Goal: Transaction & Acquisition: Download file/media

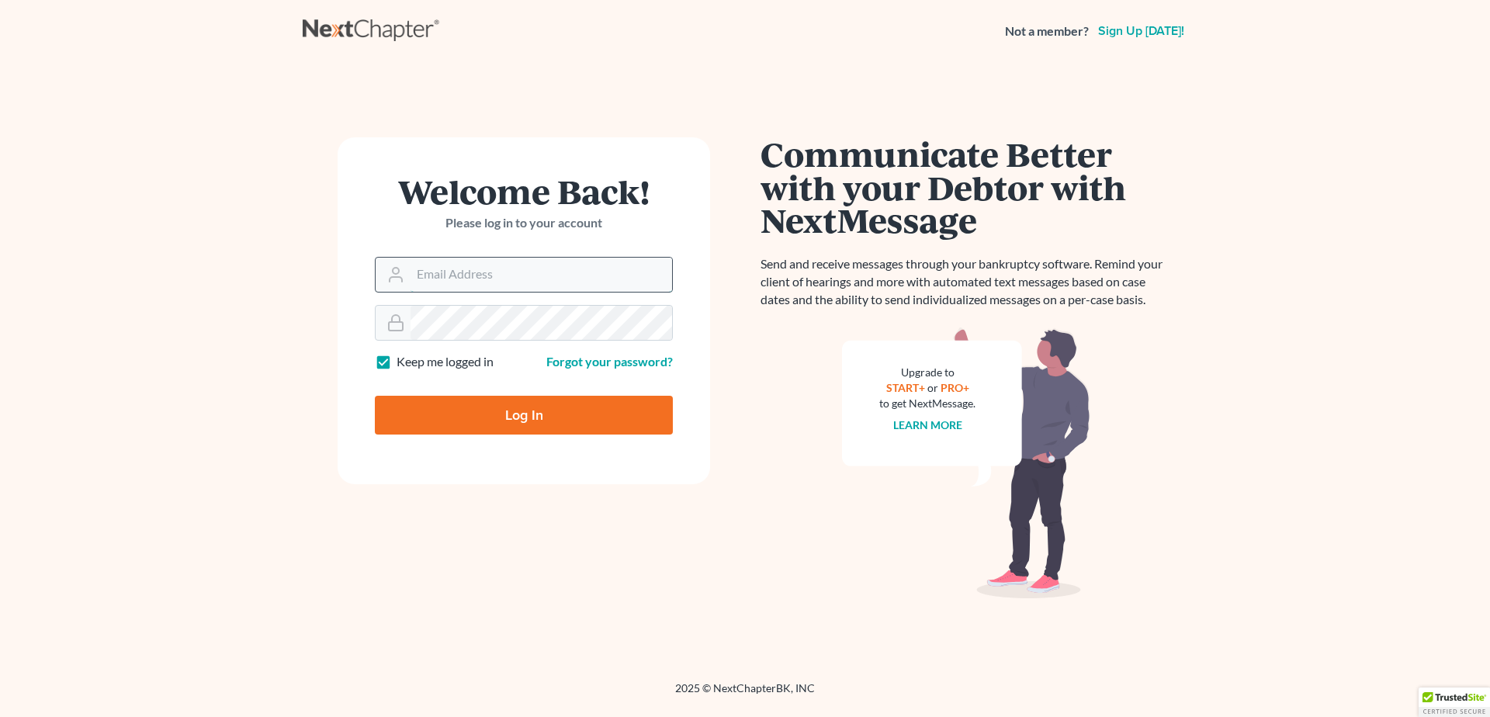
click at [430, 272] on input "Email Address" at bounding box center [540, 275] width 261 height 34
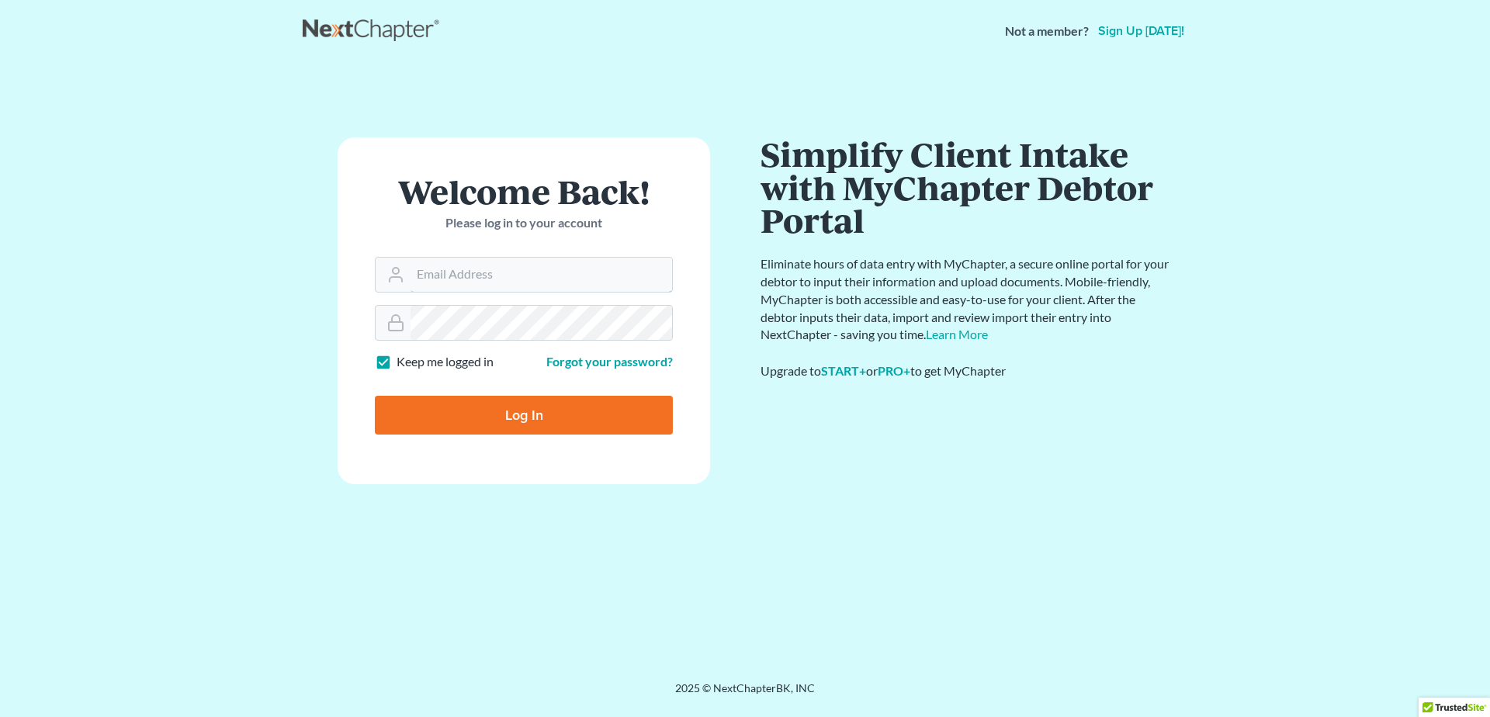
type input "[EMAIL_ADDRESS][DOMAIN_NAME]"
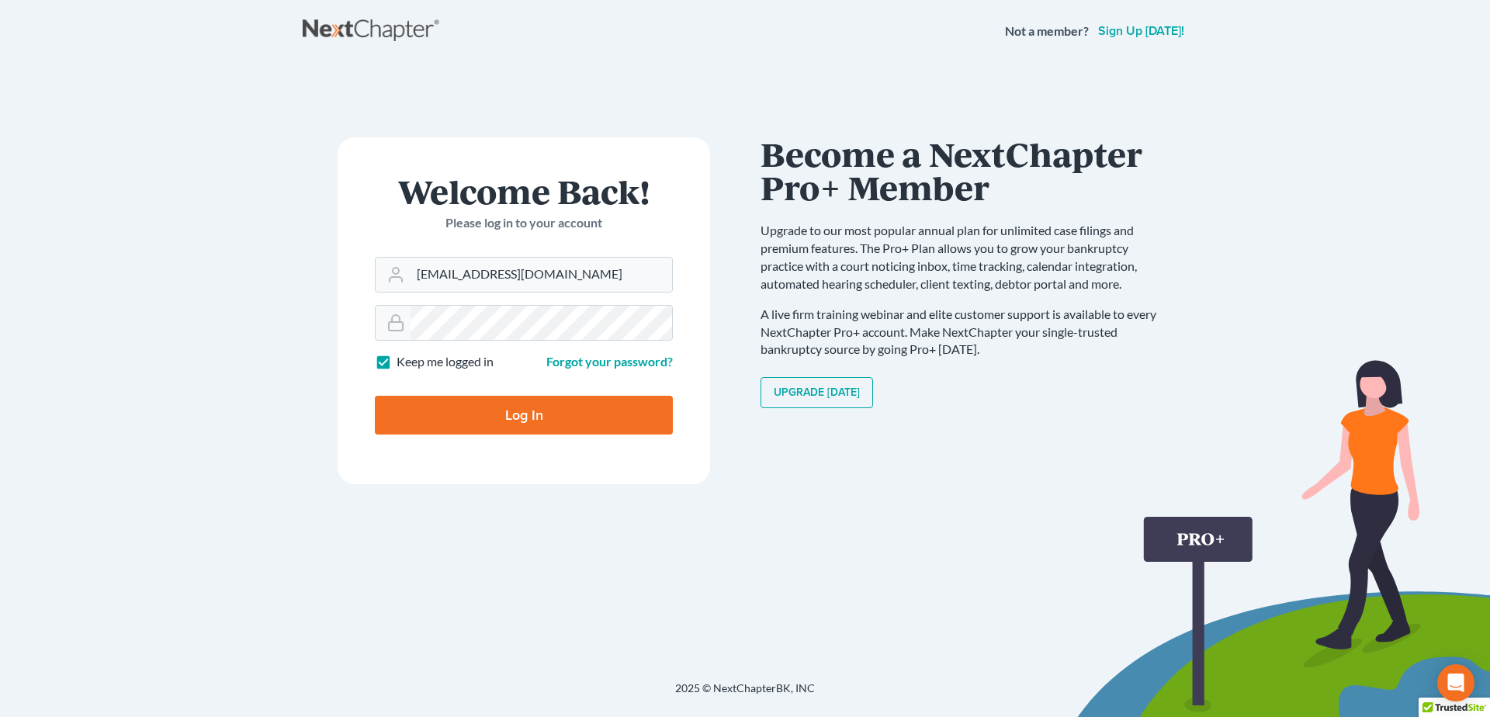
click at [528, 421] on input "Log In" at bounding box center [524, 415] width 298 height 39
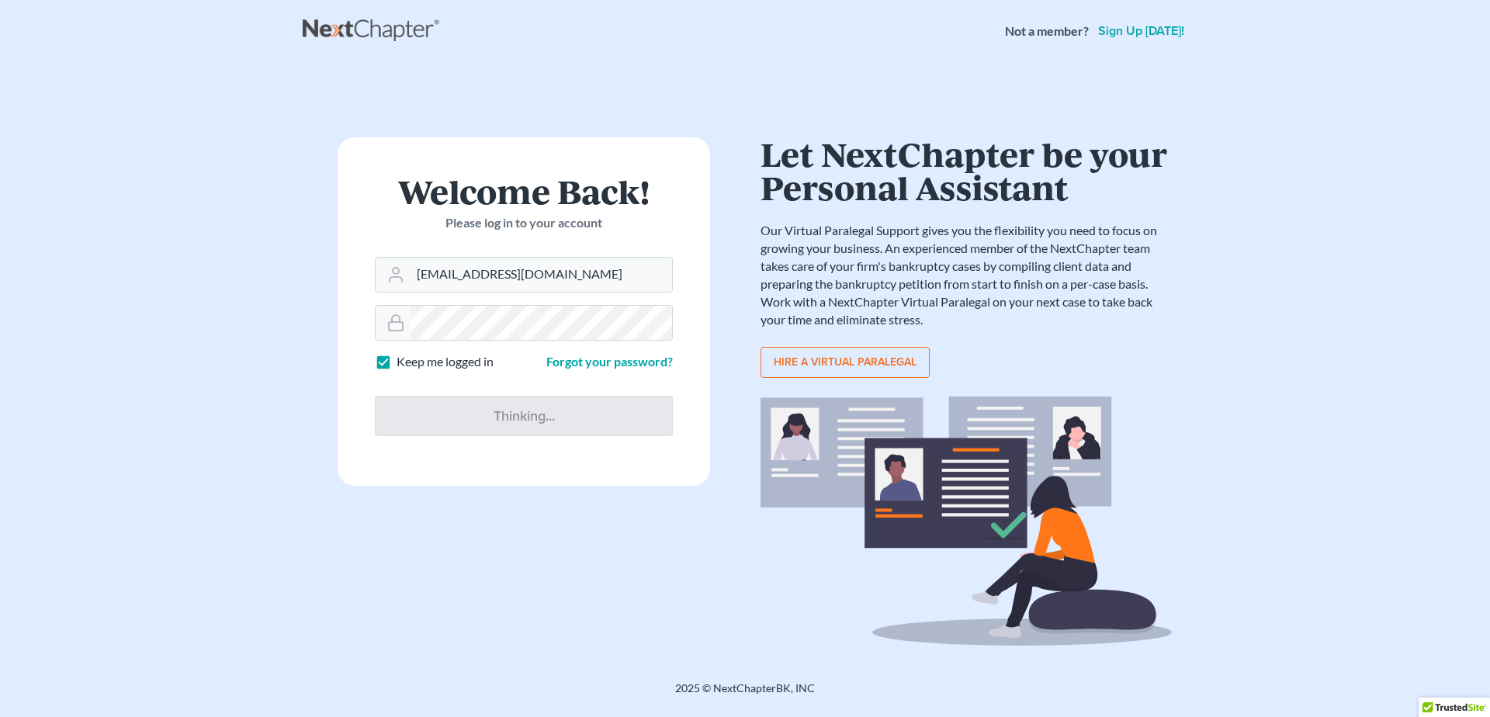
type input "Thinking..."
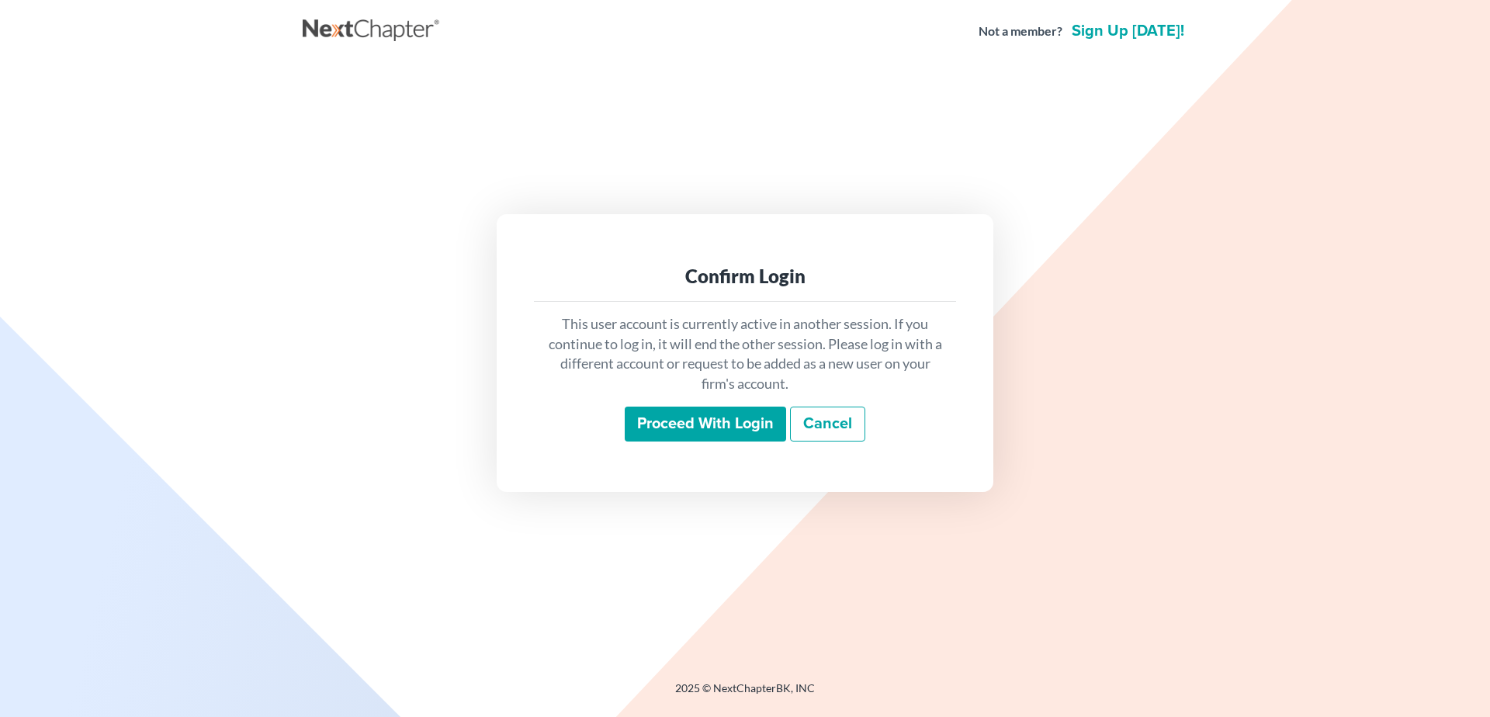
click at [684, 417] on input "Proceed with login" at bounding box center [705, 425] width 161 height 36
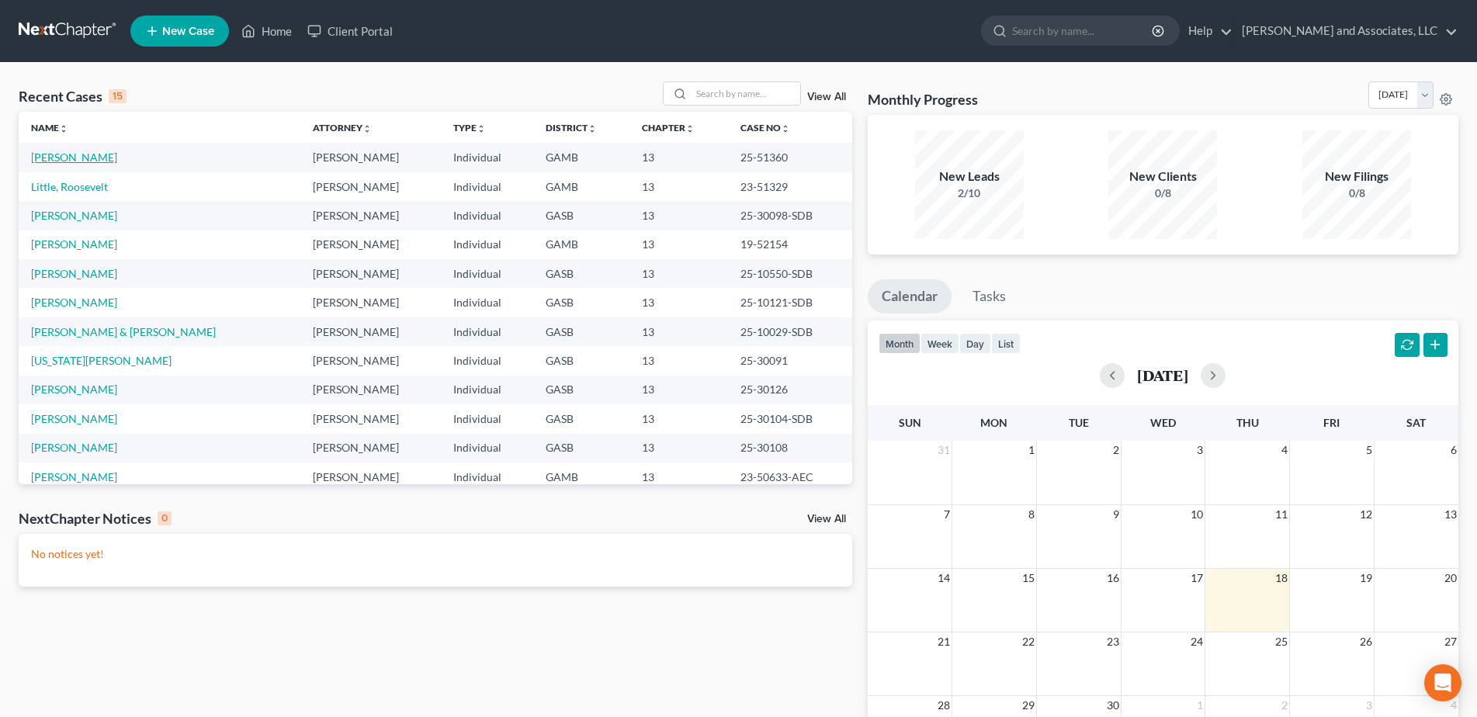
click at [90, 158] on link "[PERSON_NAME]" at bounding box center [74, 157] width 86 height 13
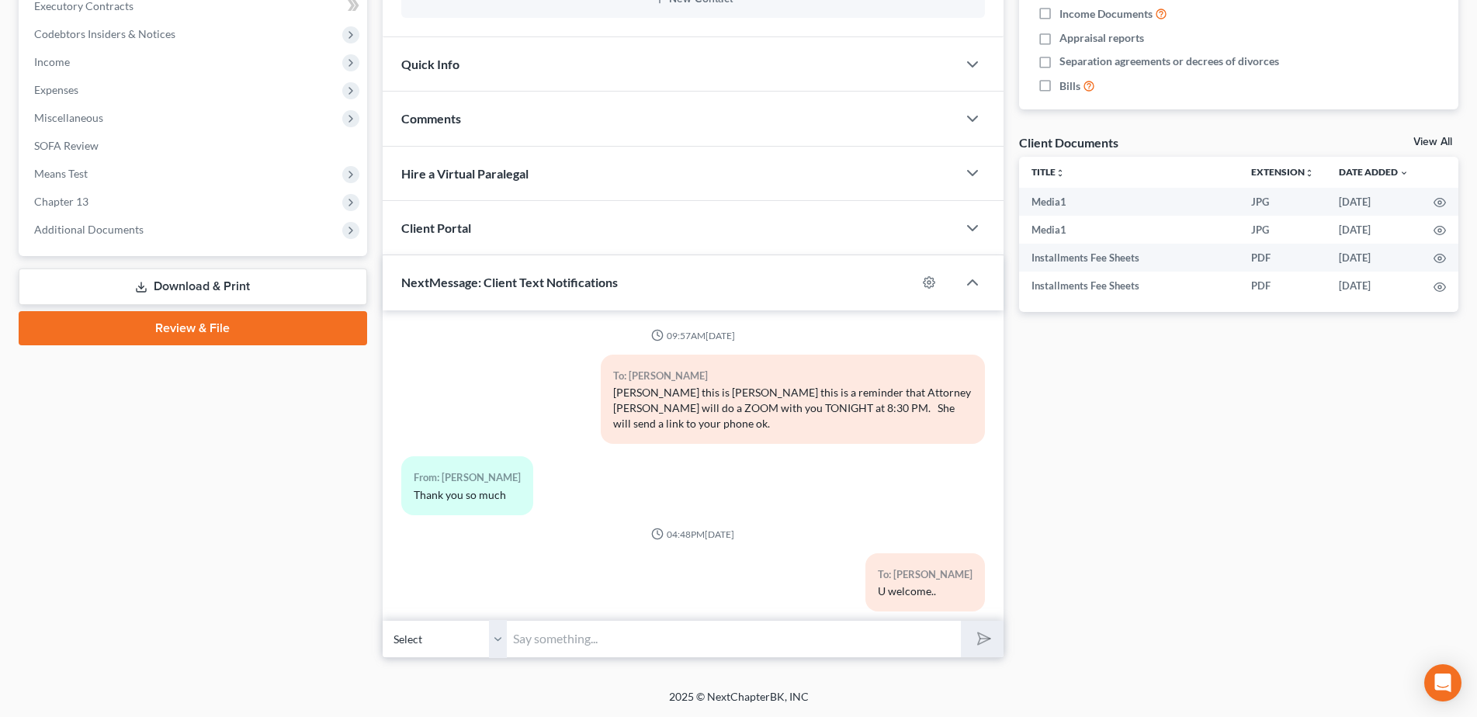
click at [187, 284] on link "Download & Print" at bounding box center [193, 286] width 348 height 36
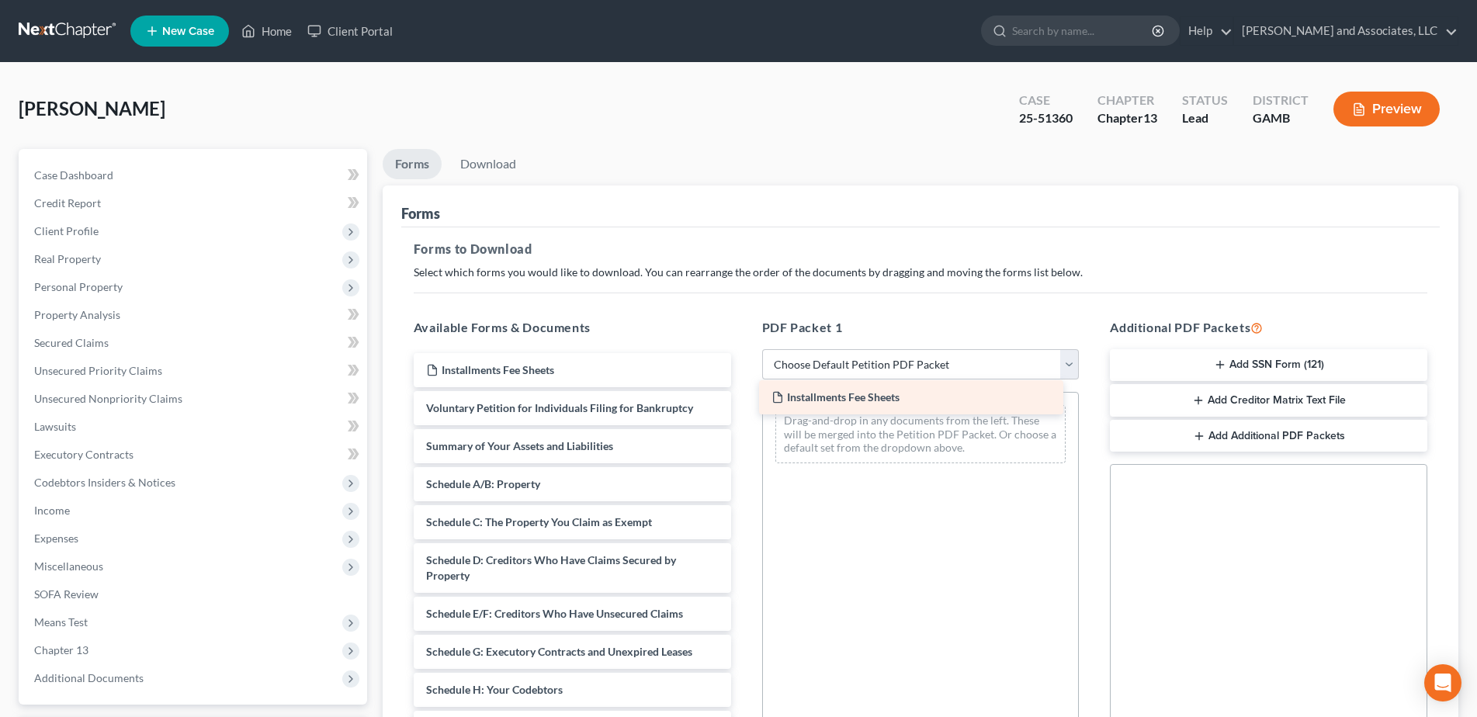
drag, startPoint x: 555, startPoint y: 369, endPoint x: 923, endPoint y: 395, distance: 368.7
click at [743, 395] on div "Installments Fee Sheets Installments Fee Sheets Installments Fee Sheets Volunta…" at bounding box center [572, 716] width 342 height 727
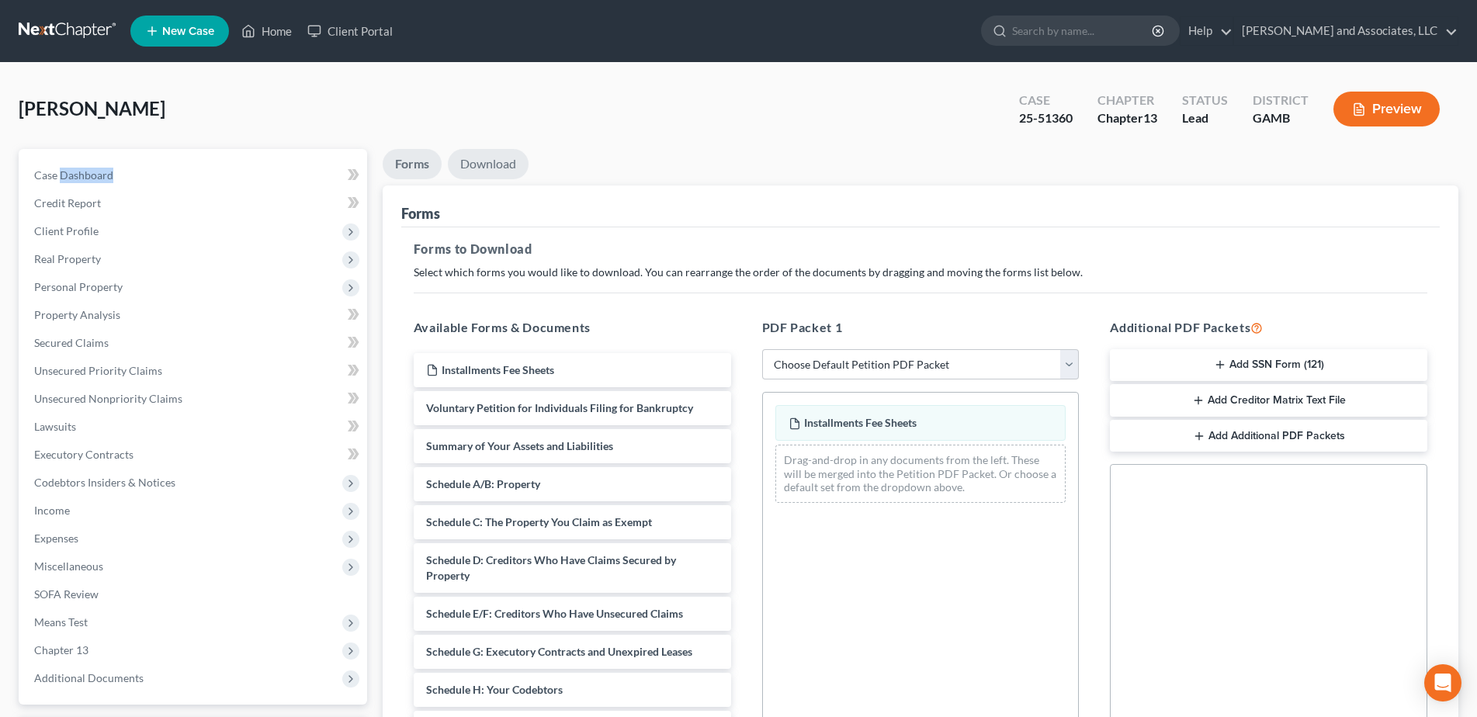
click at [504, 165] on link "Download" at bounding box center [488, 164] width 81 height 30
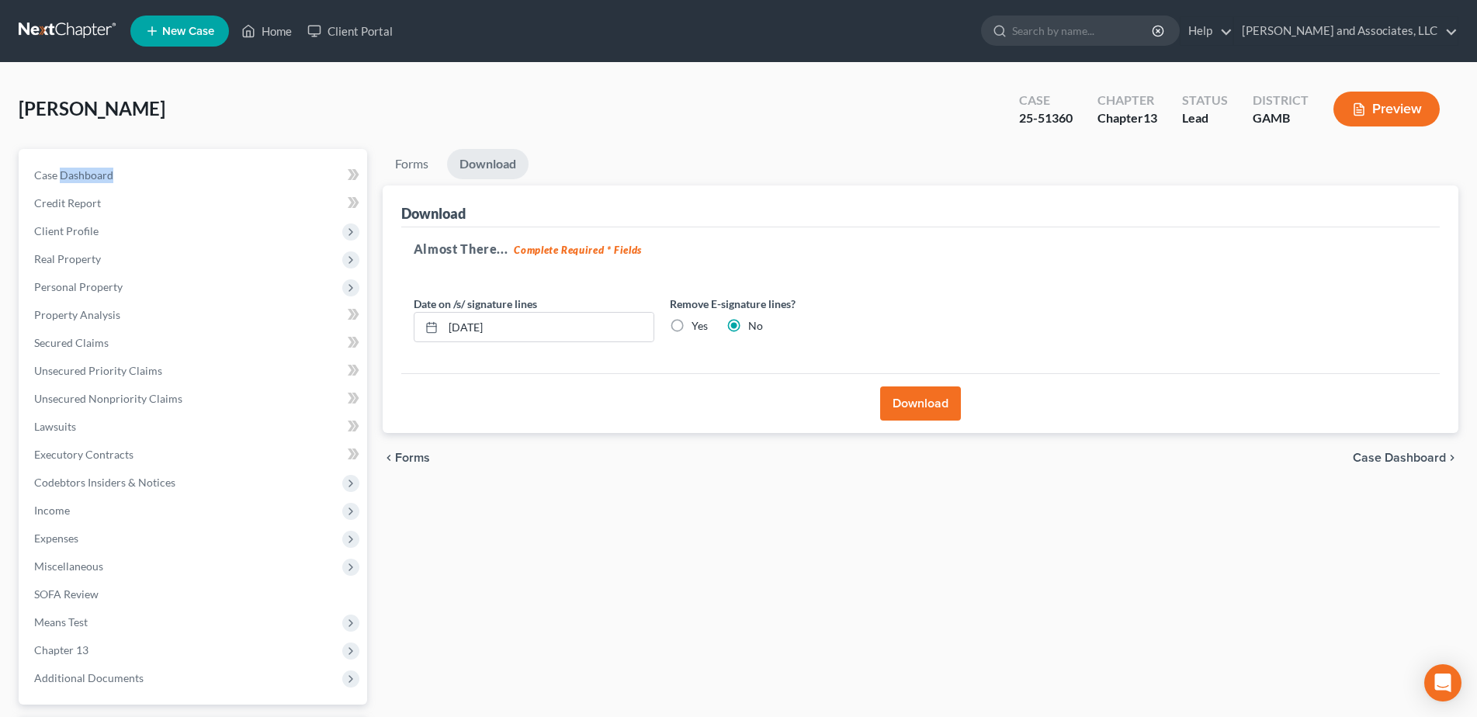
click at [906, 411] on button "Download" at bounding box center [920, 403] width 81 height 34
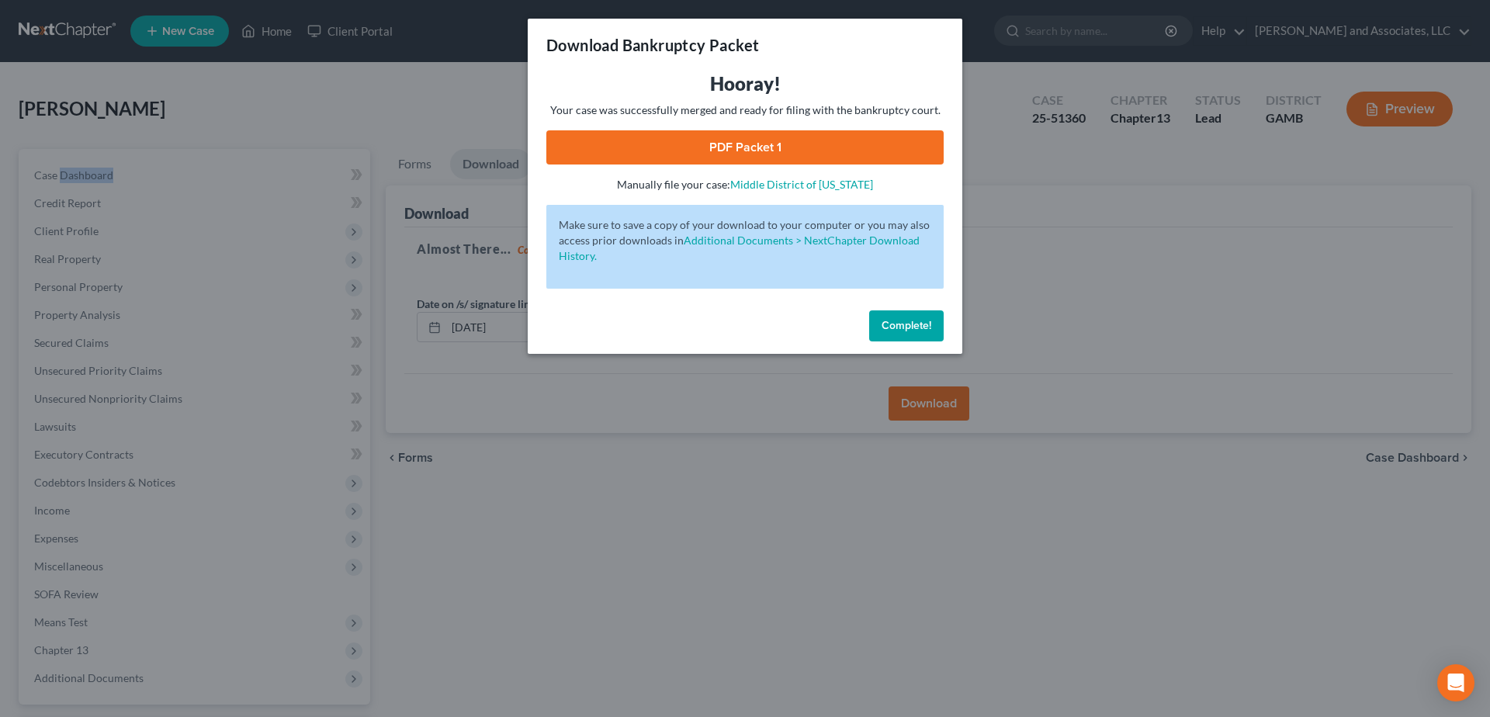
click at [724, 147] on link "PDF Packet 1" at bounding box center [744, 147] width 397 height 34
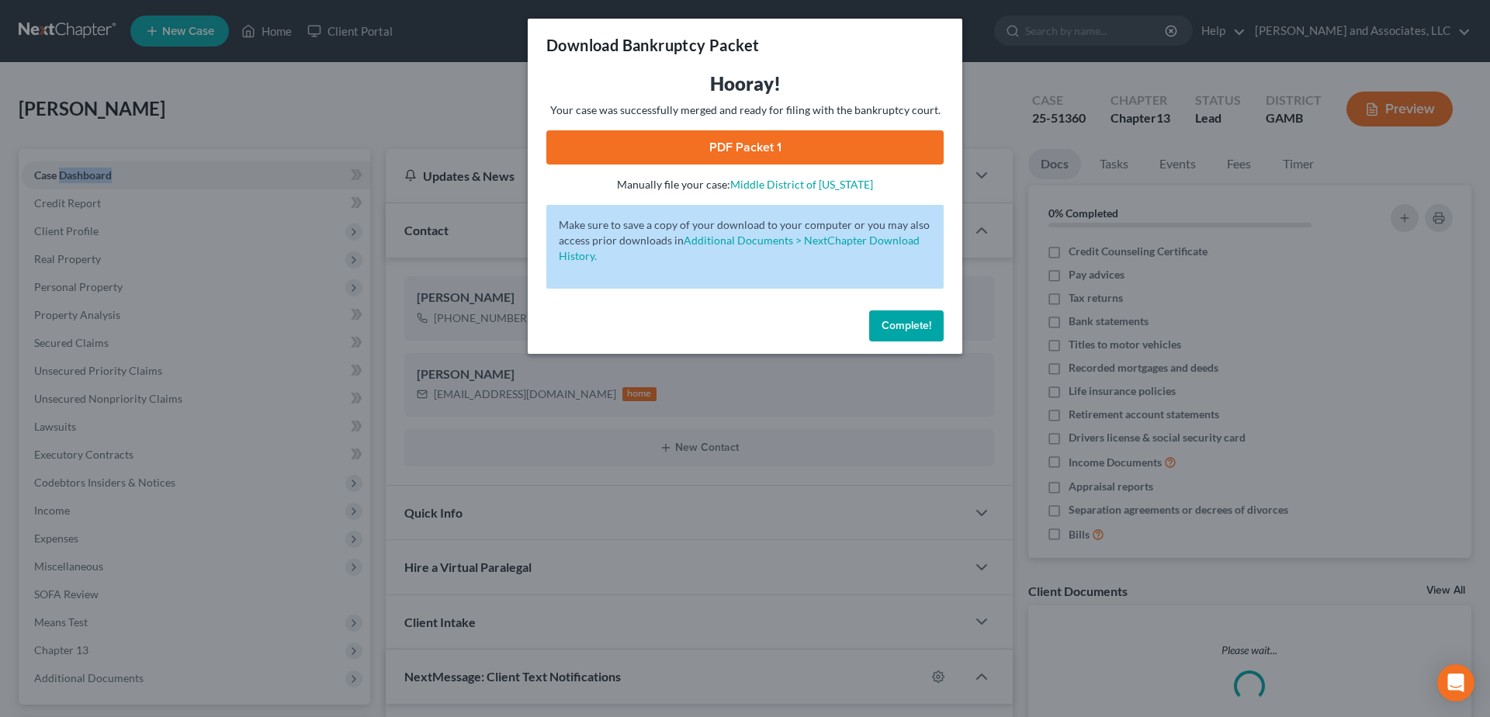
click at [938, 327] on button "Complete!" at bounding box center [906, 325] width 74 height 31
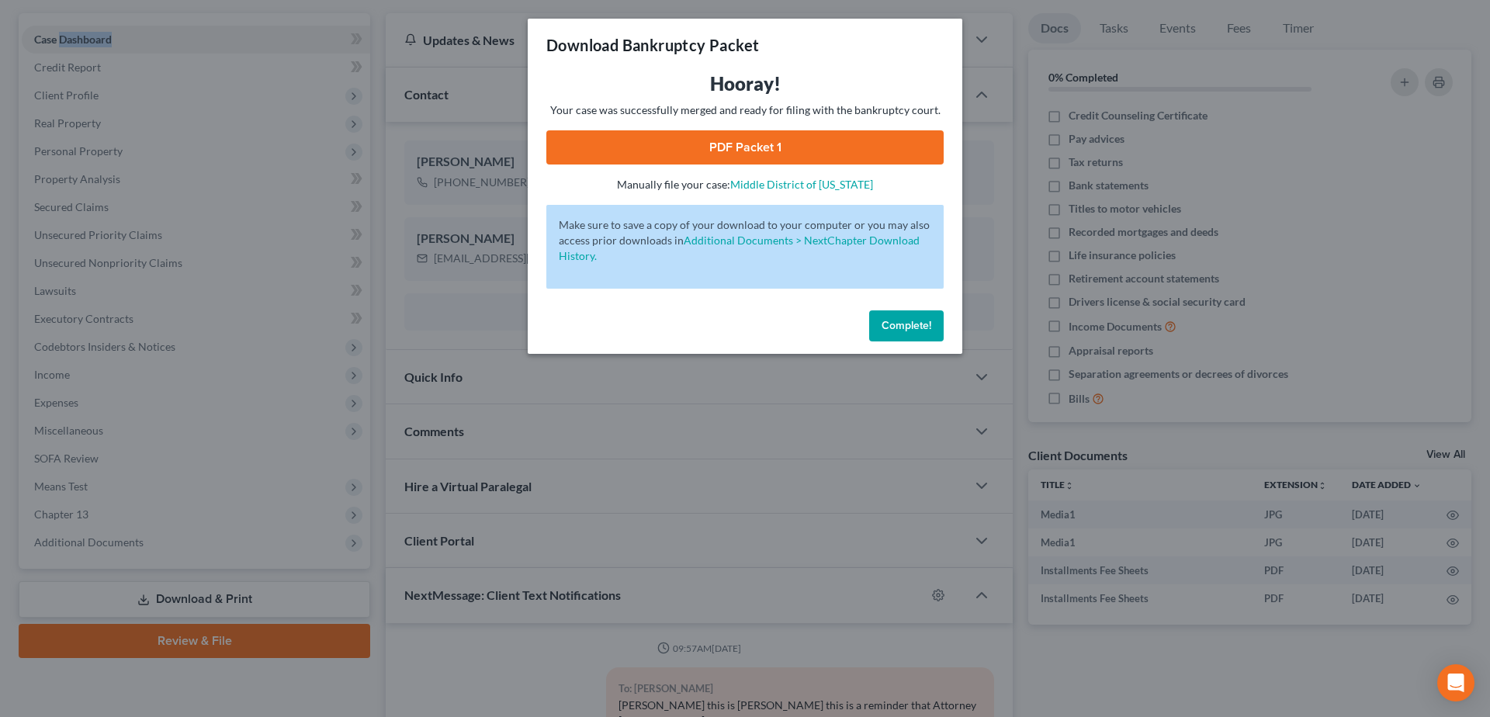
scroll to position [2201, 0]
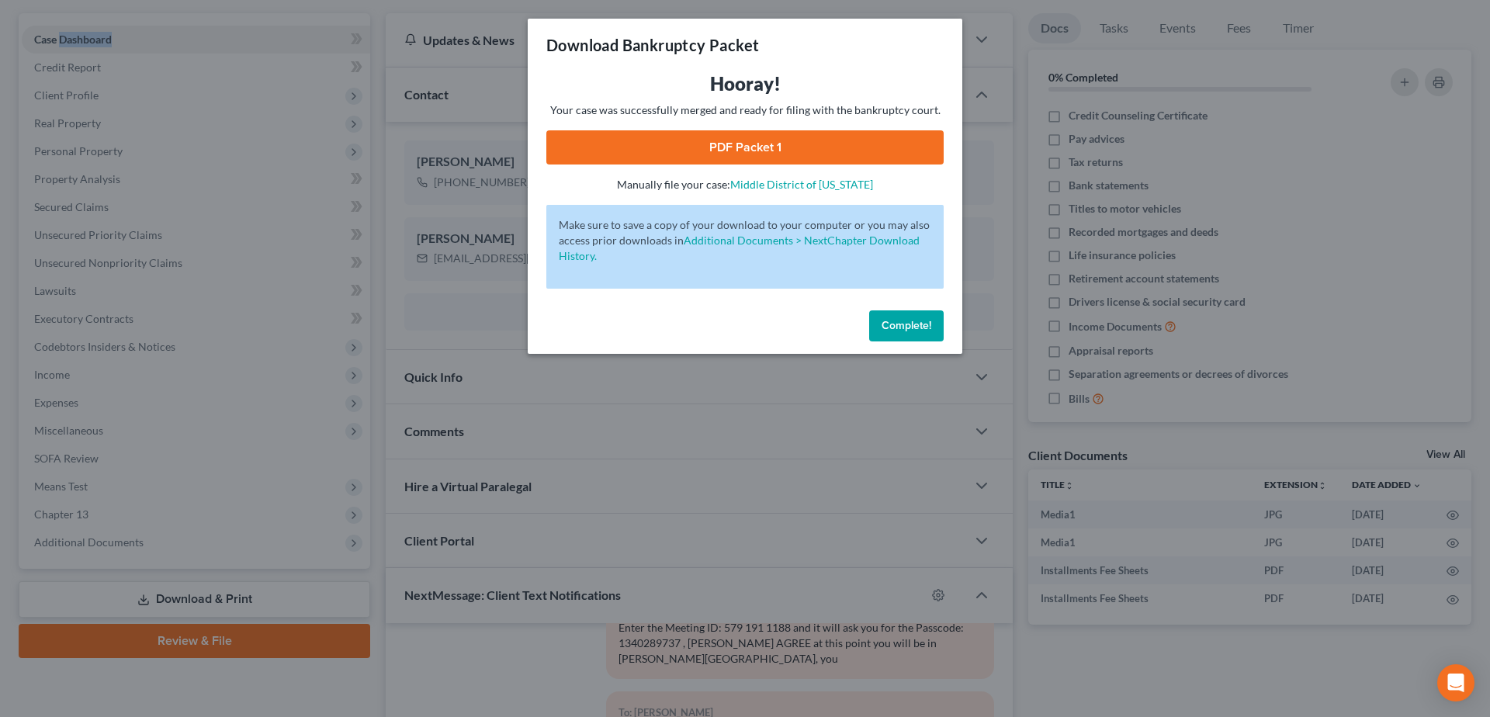
click at [928, 327] on span "Complete!" at bounding box center [906, 325] width 50 height 13
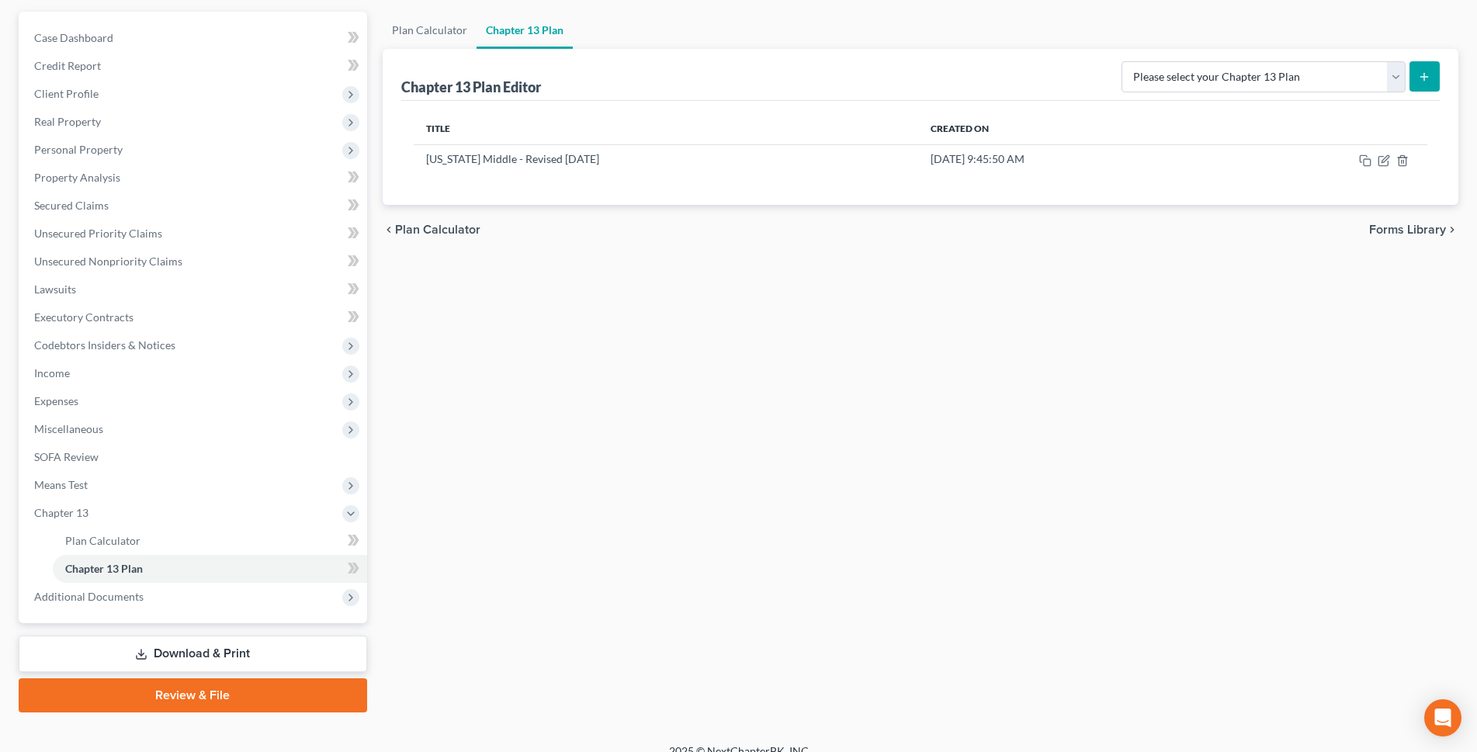
scroll to position [157, 0]
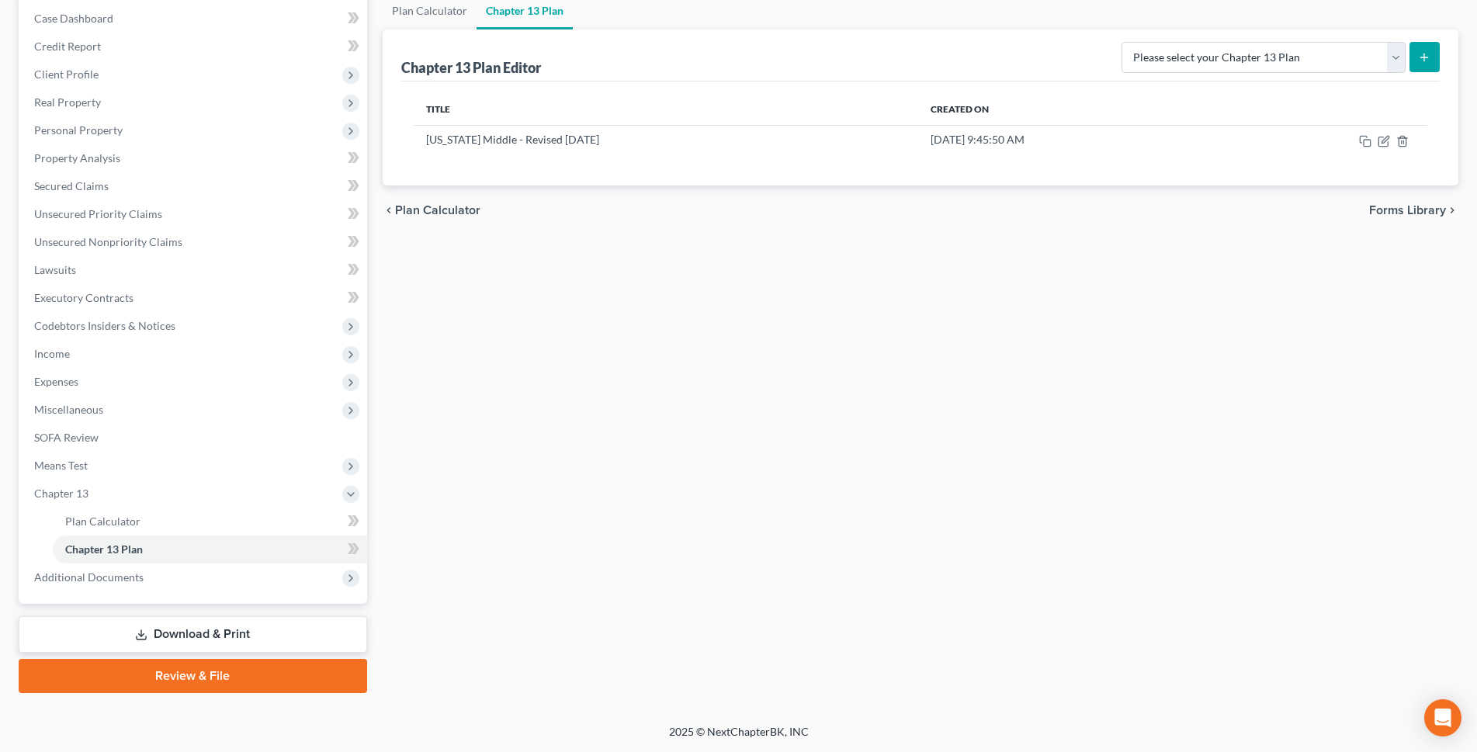
click at [208, 636] on link "Download & Print" at bounding box center [193, 634] width 348 height 36
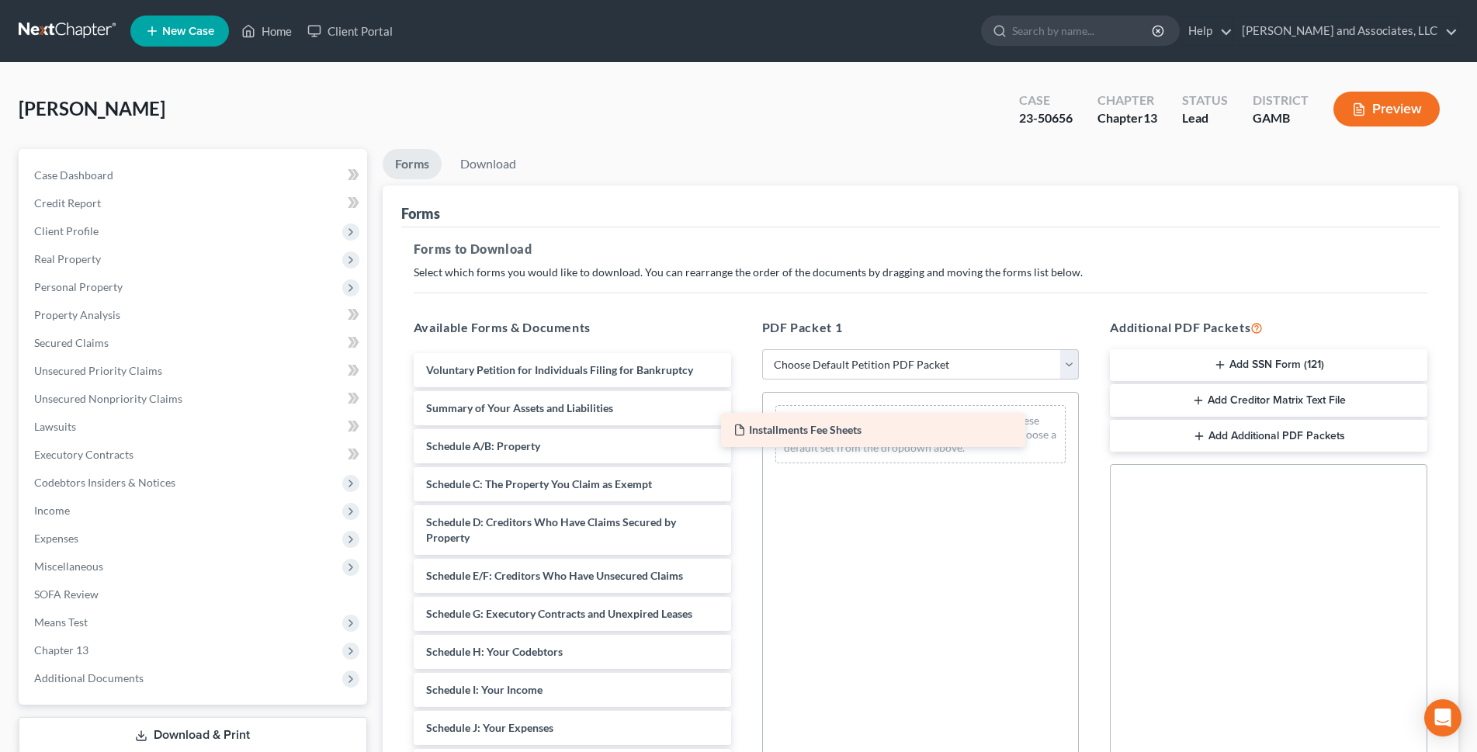
drag, startPoint x: 598, startPoint y: 376, endPoint x: 940, endPoint y: 428, distance: 345.4
click at [743, 443] on div "Installments Fee Sheets Installments Fee Sheets Voluntary Petition for Individu…" at bounding box center [572, 697] width 342 height 689
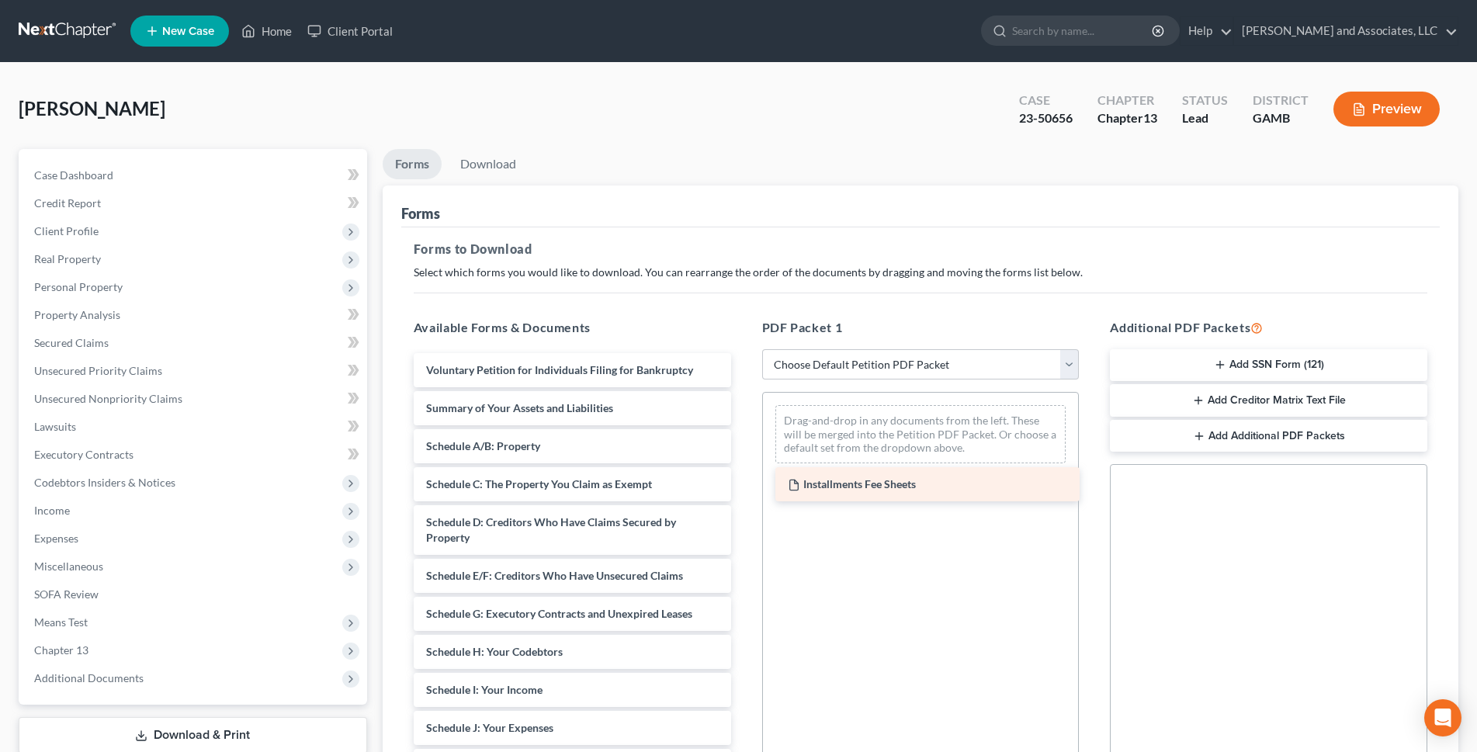
click at [940, 417] on div "Drag-and-drop in any documents from the left. These will be merged into the Pet…" at bounding box center [921, 453] width 316 height 121
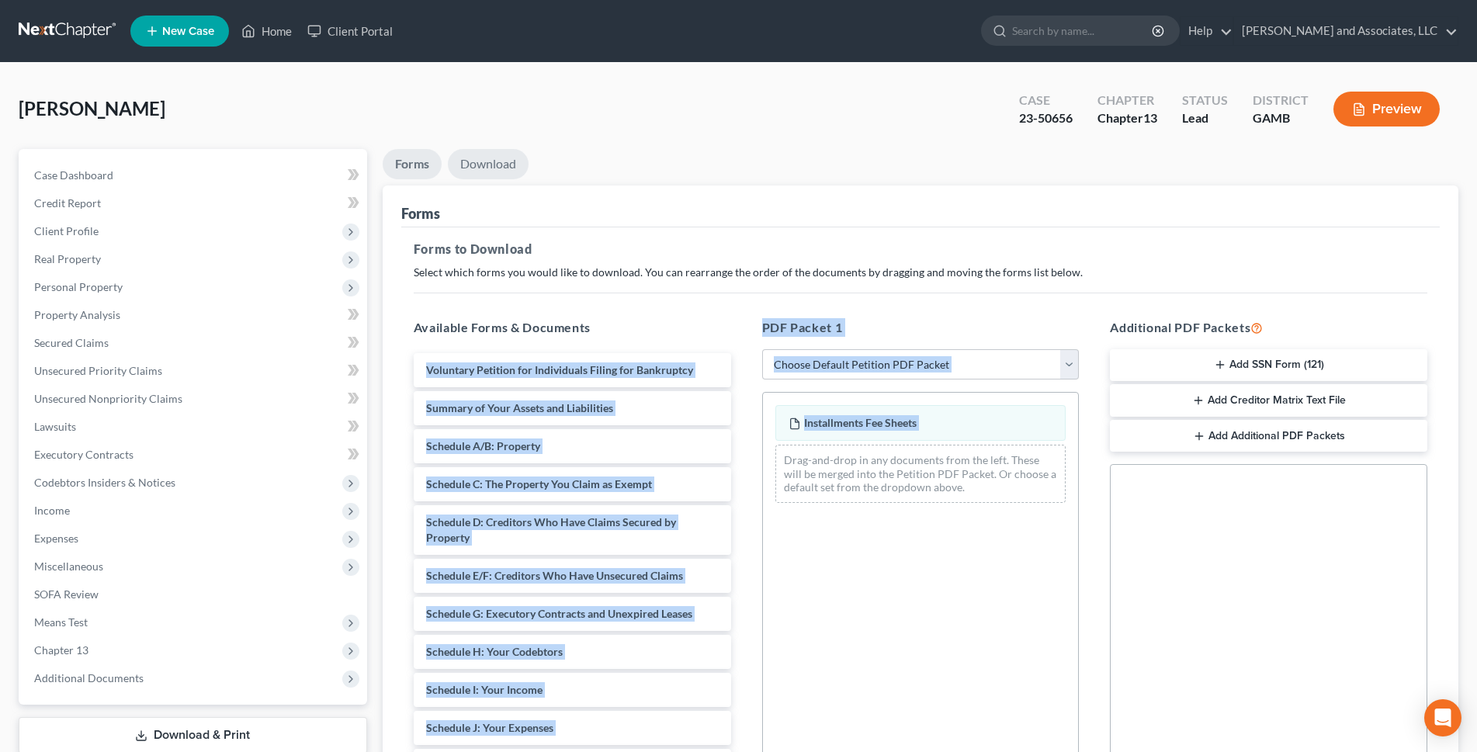
click at [500, 162] on link "Download" at bounding box center [488, 164] width 81 height 30
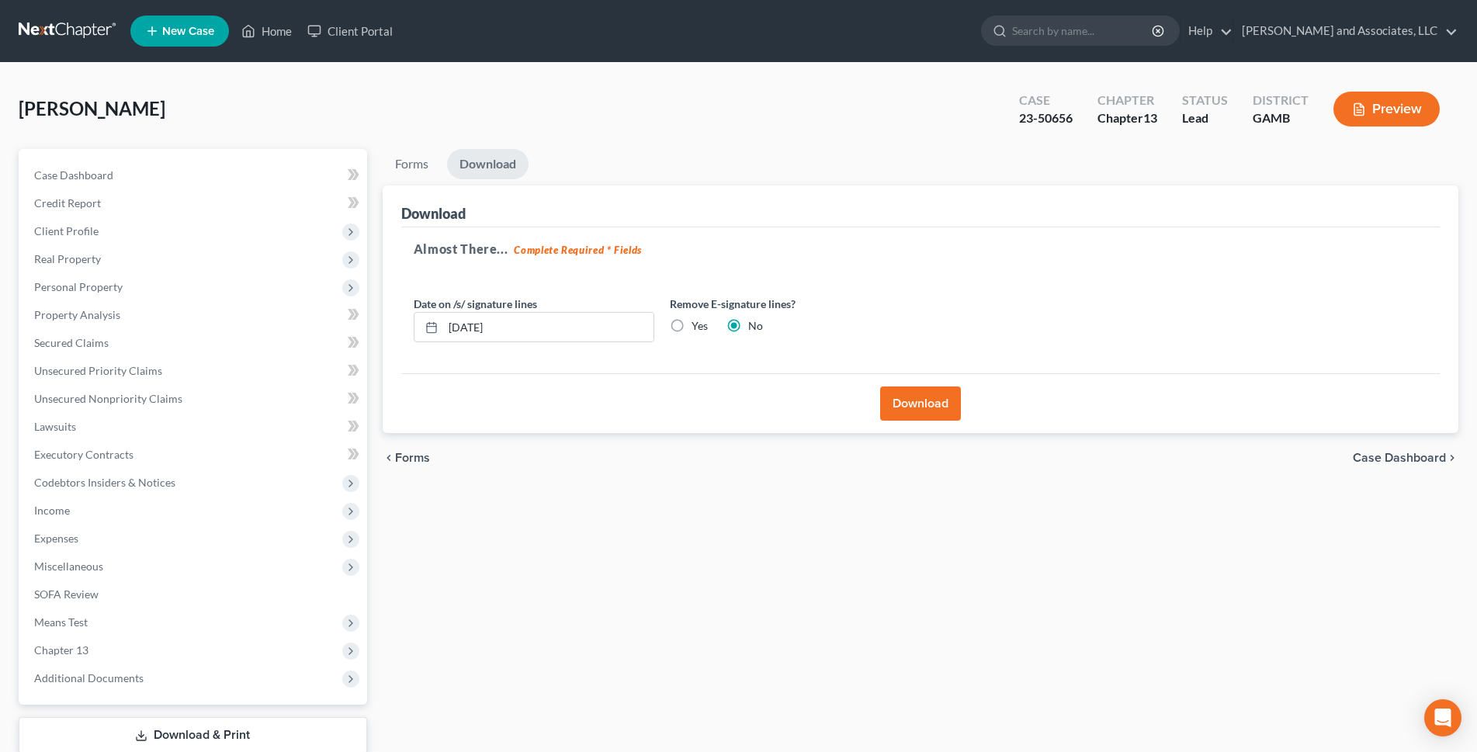
click at [920, 401] on button "Download" at bounding box center [920, 403] width 81 height 34
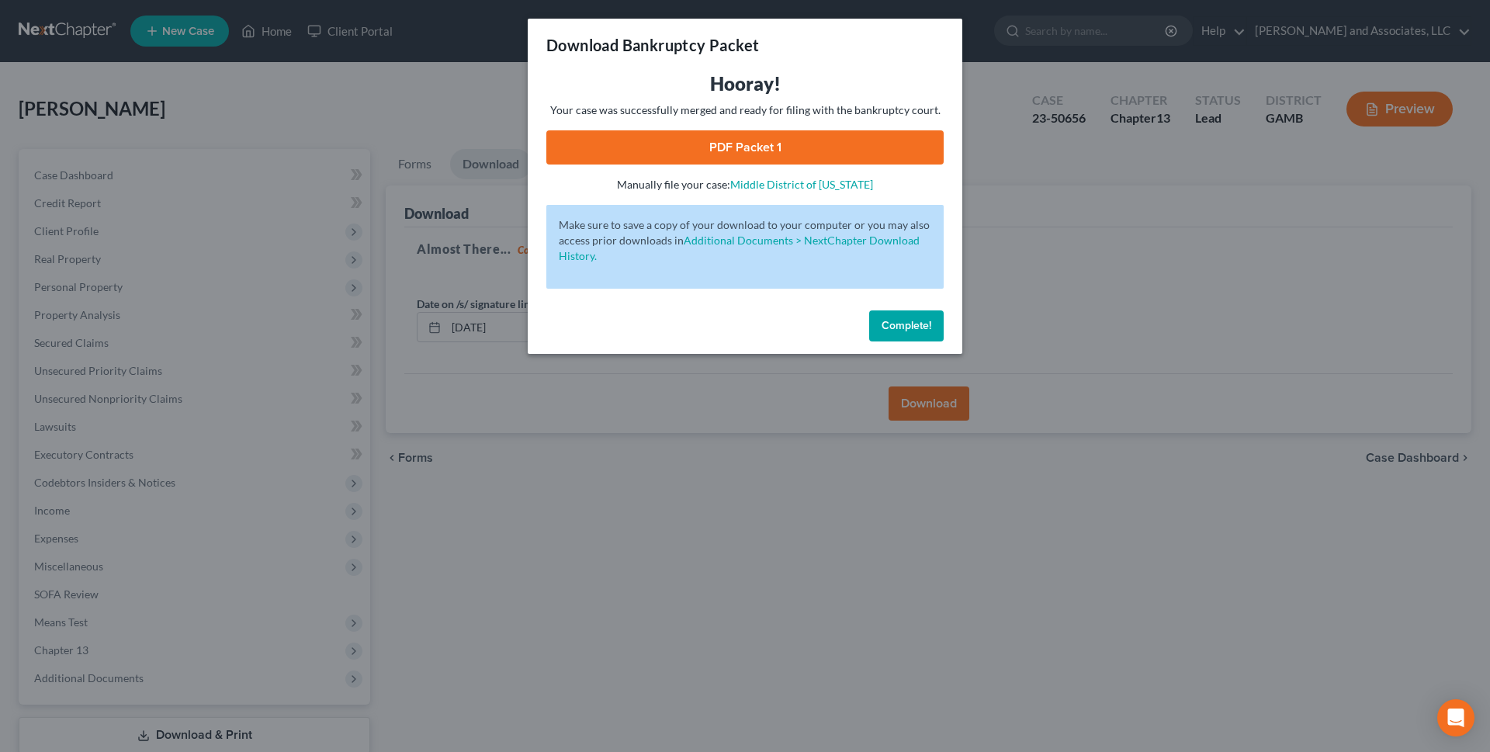
click at [737, 142] on link "PDF Packet 1" at bounding box center [744, 147] width 397 height 34
click at [894, 329] on span "Complete!" at bounding box center [906, 325] width 50 height 13
